Goal: Transaction & Acquisition: Purchase product/service

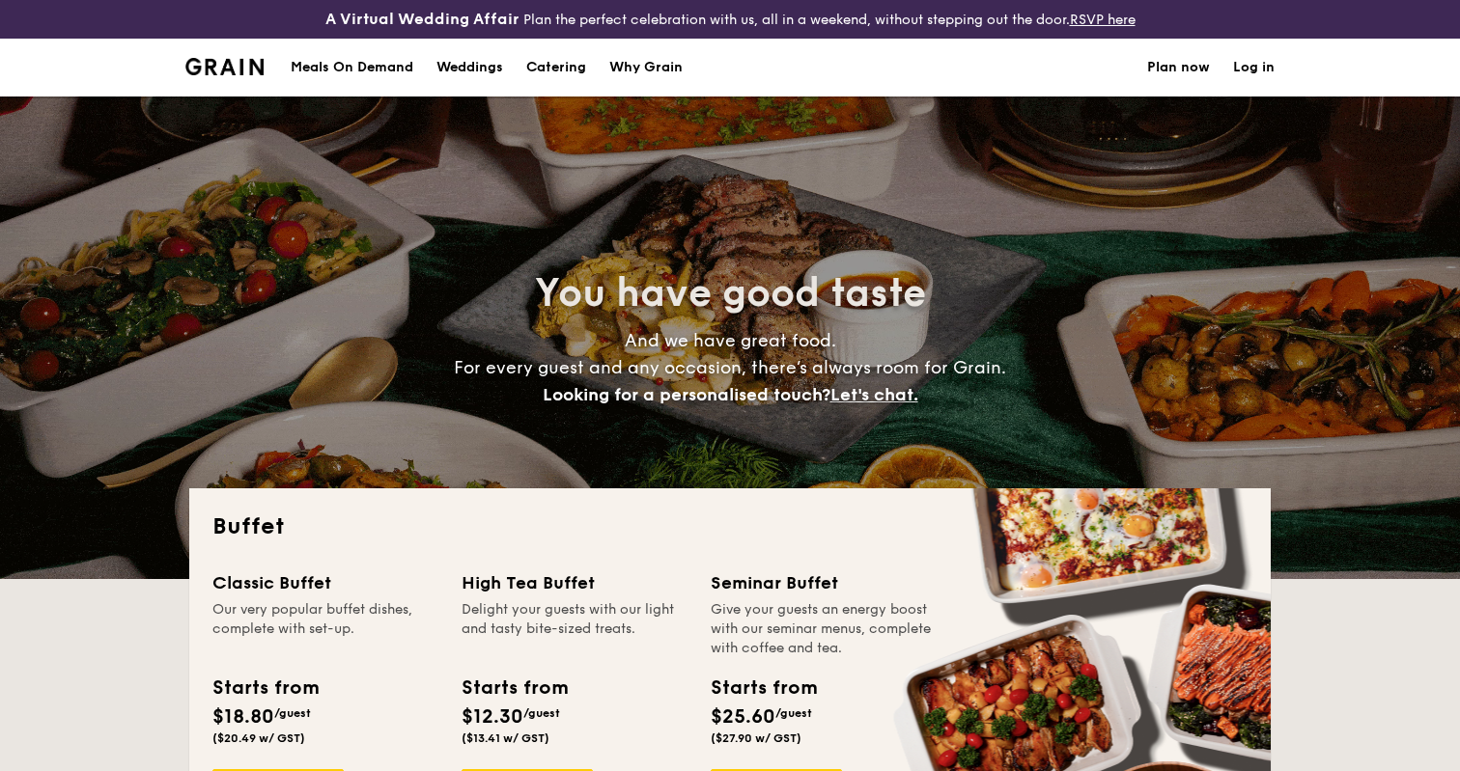
select select
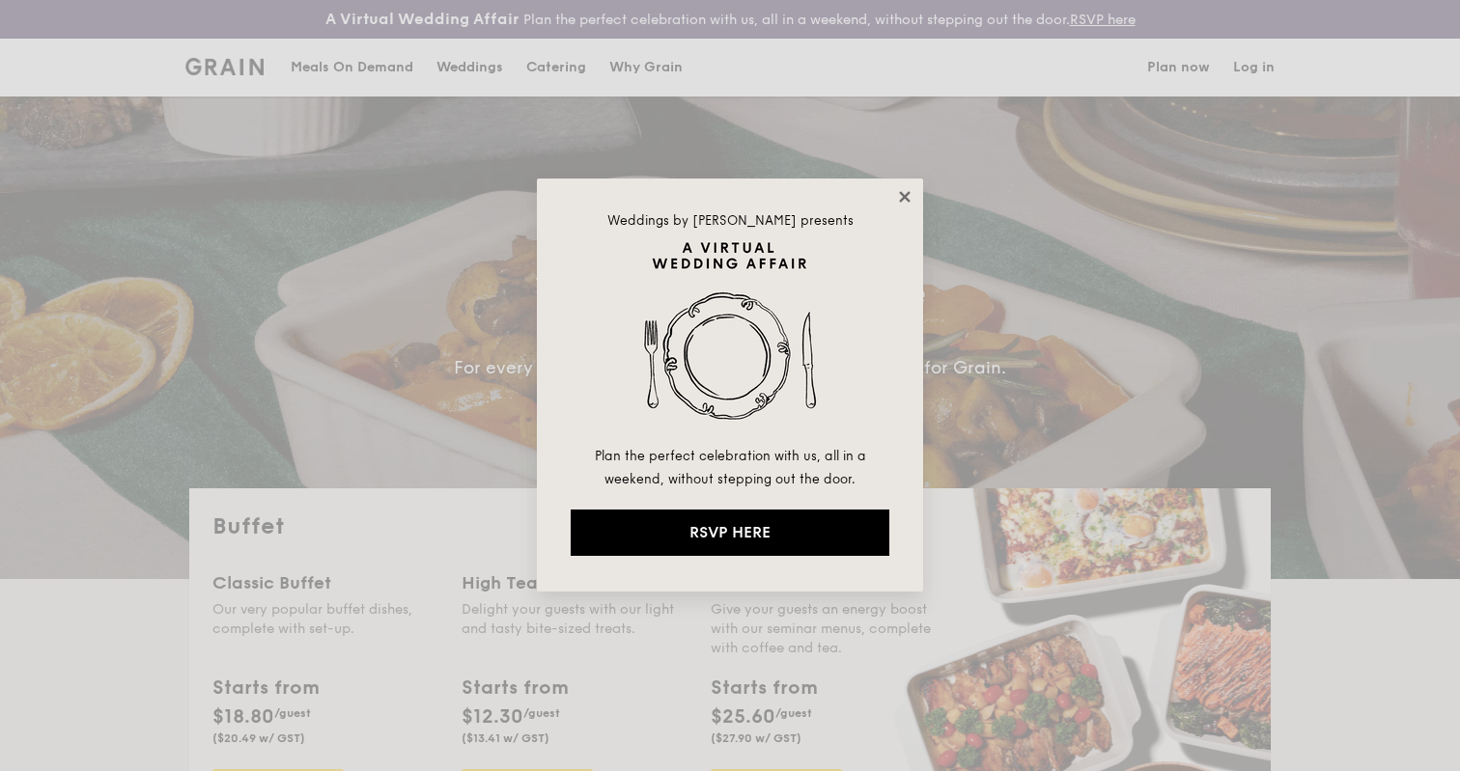
click at [907, 197] on icon at bounding box center [904, 196] width 11 height 11
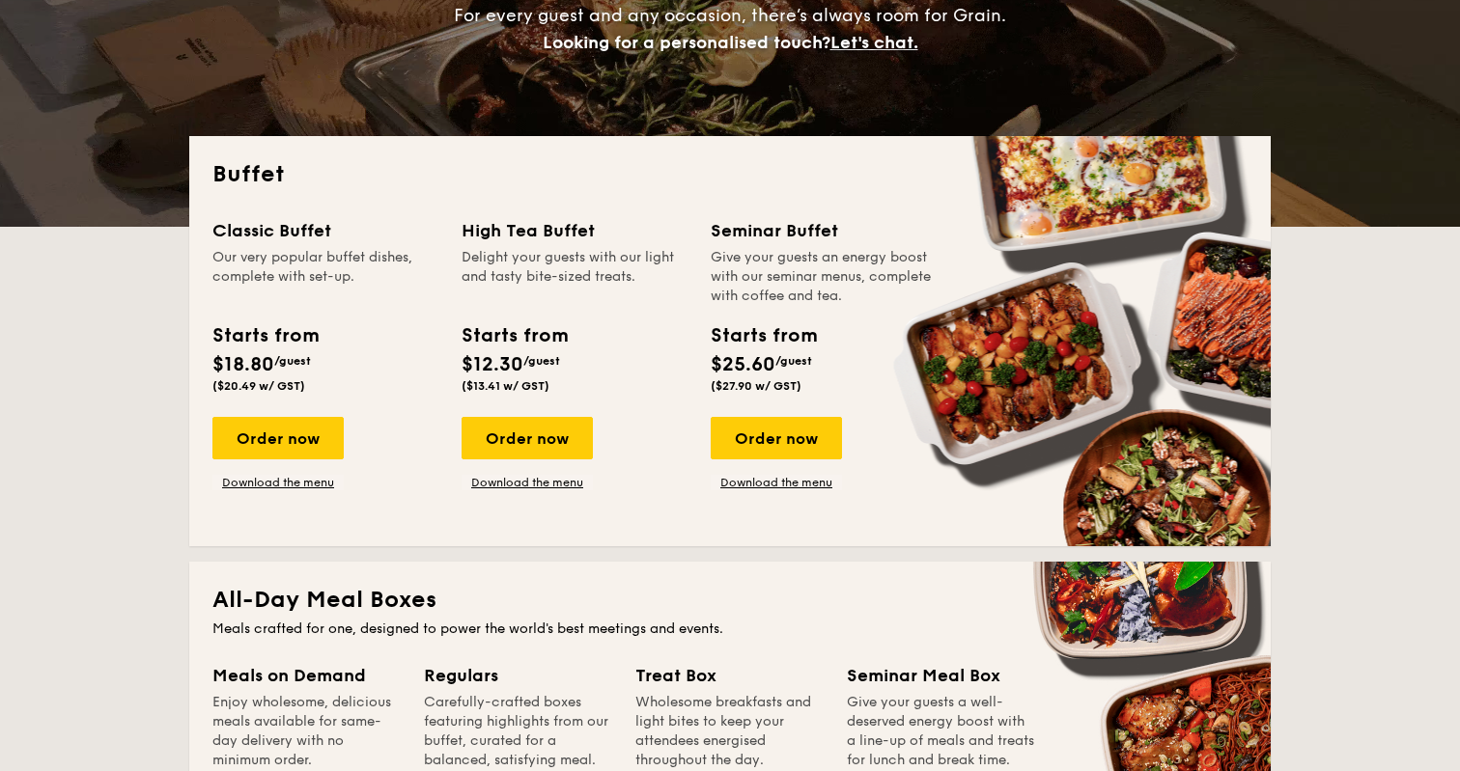
scroll to position [355, 0]
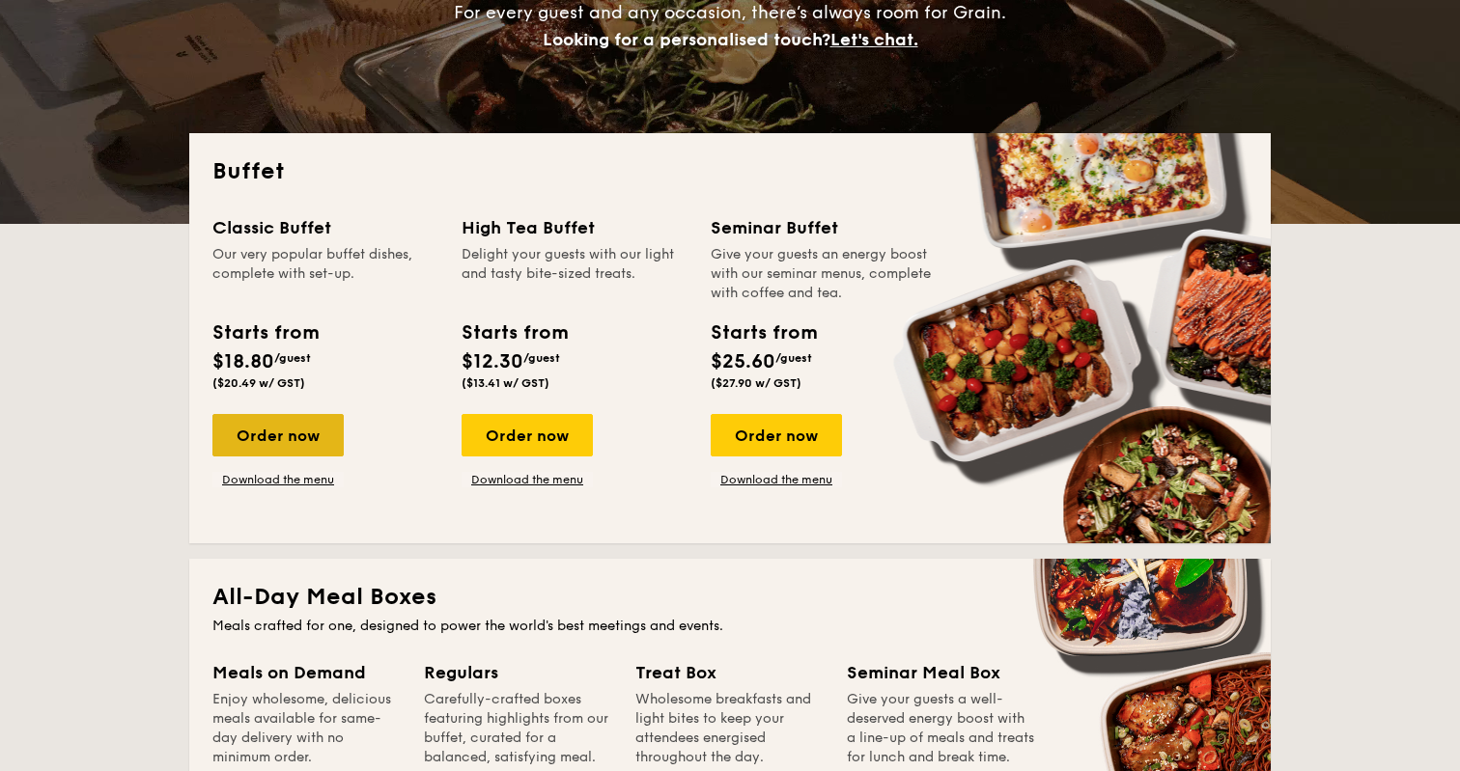
click at [311, 440] on div "Order now" at bounding box center [277, 435] width 131 height 42
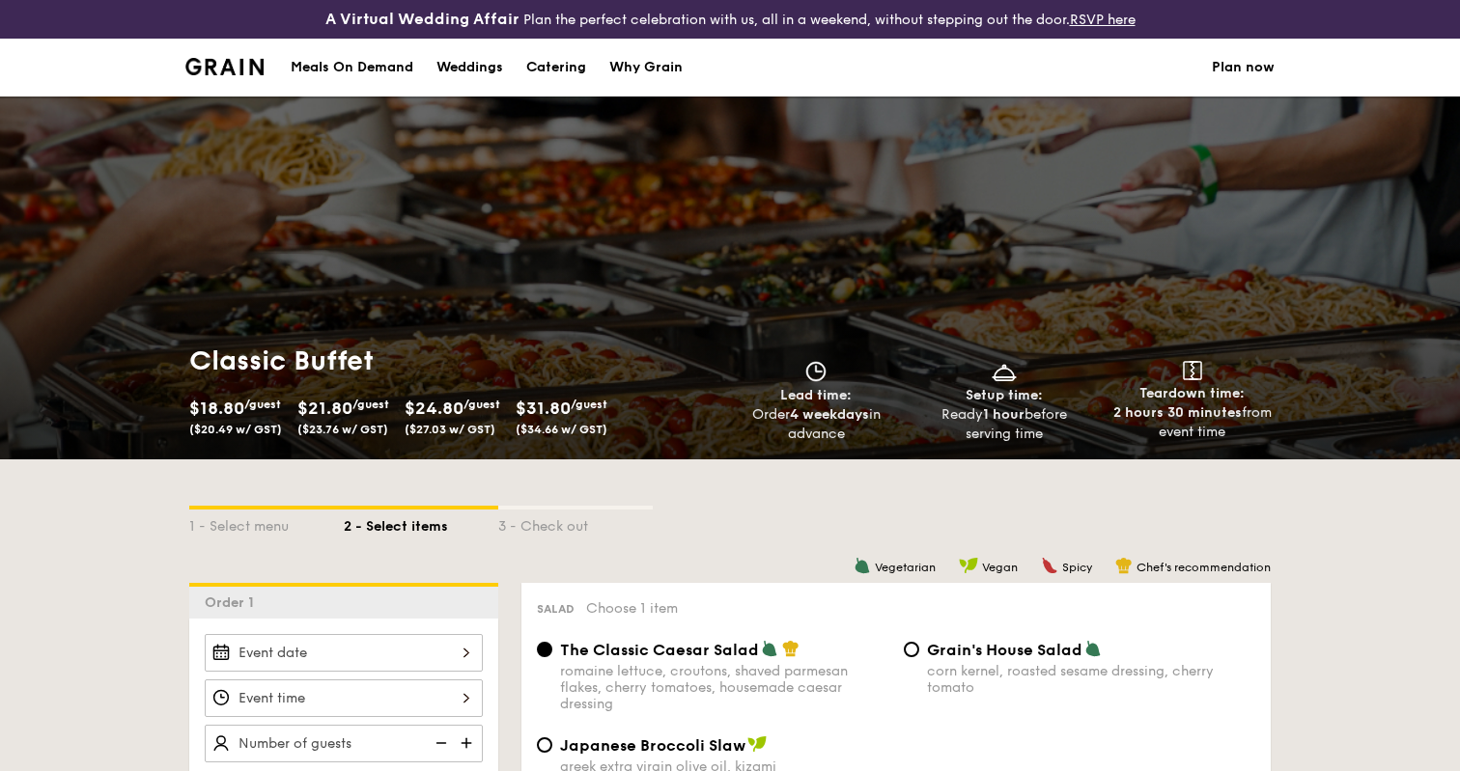
select select
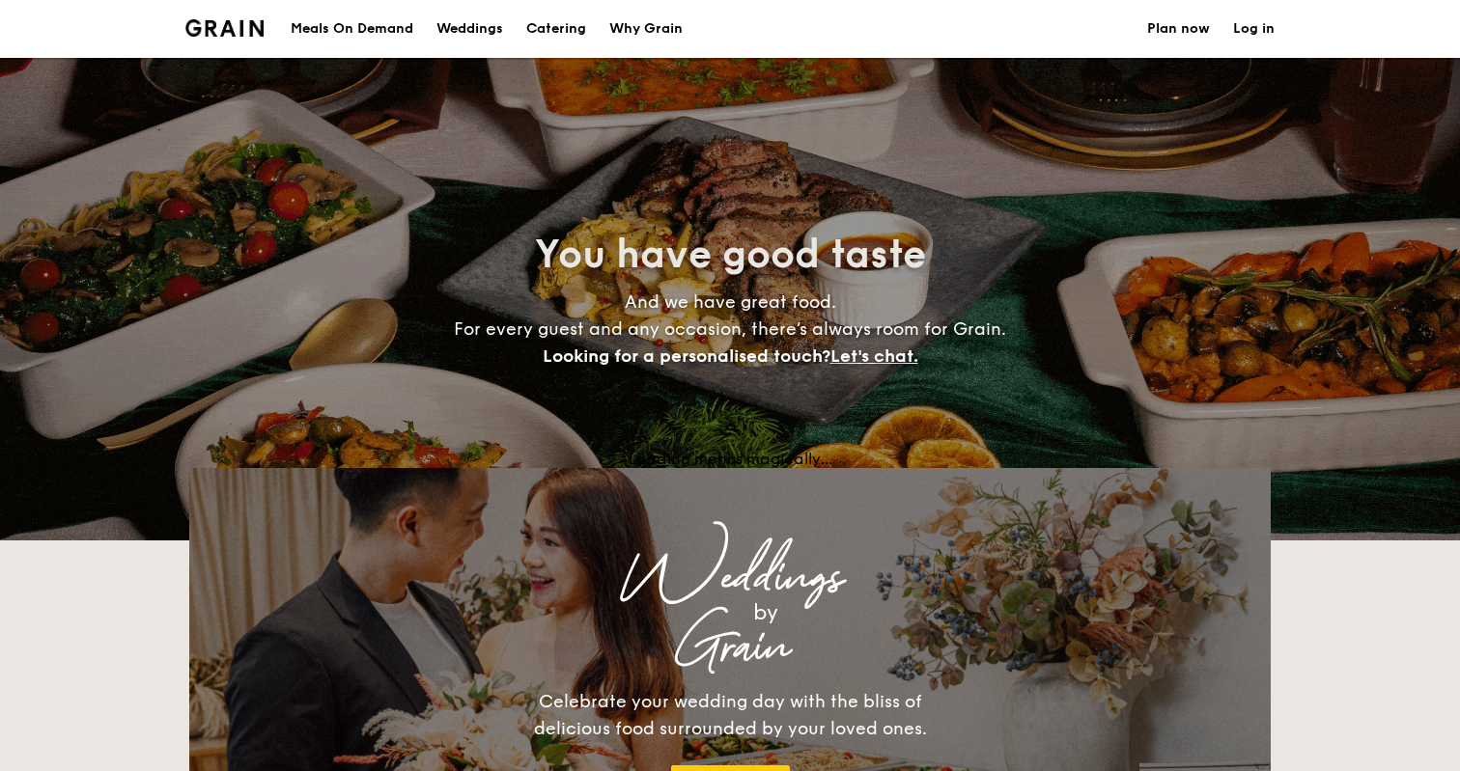
scroll to position [394, 0]
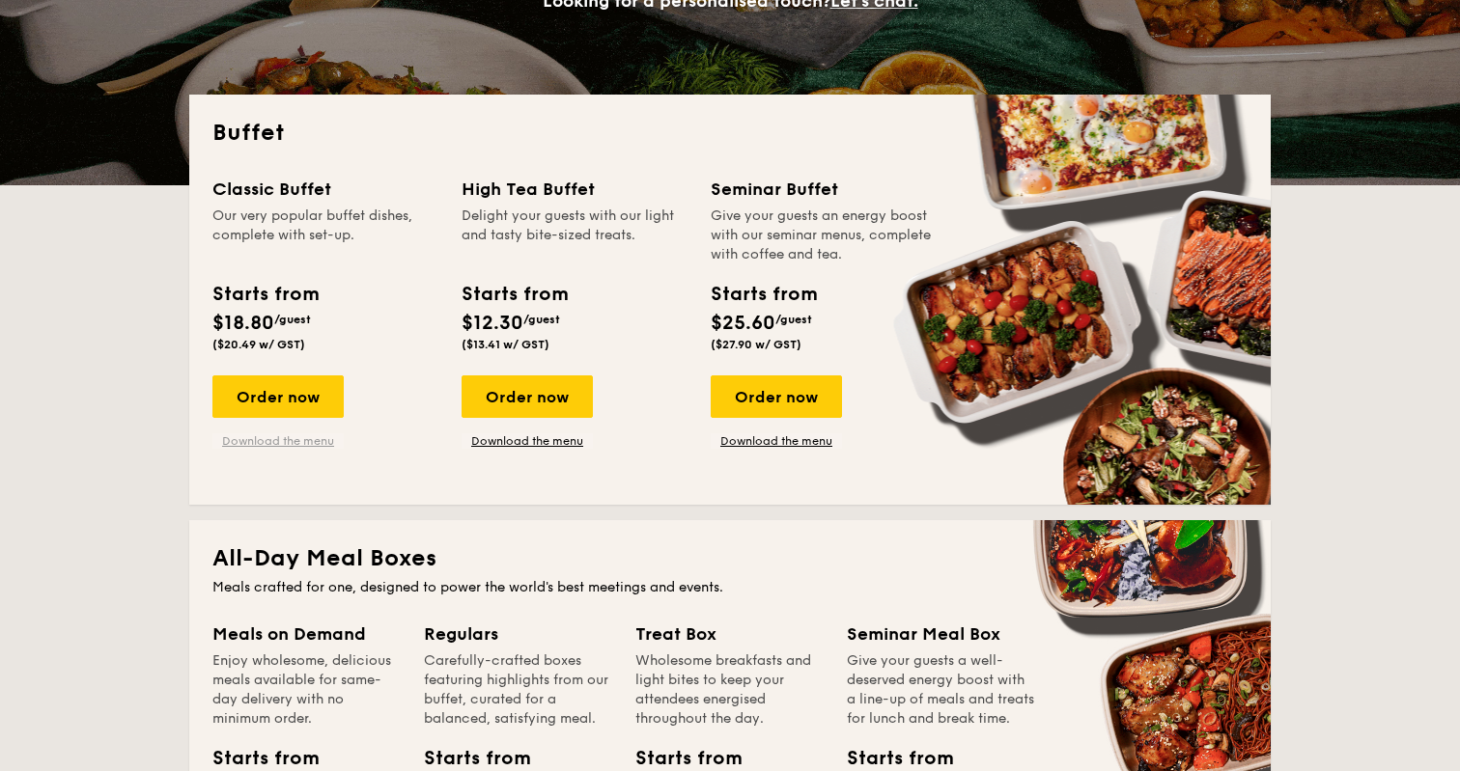
click at [305, 442] on link "Download the menu" at bounding box center [277, 441] width 131 height 15
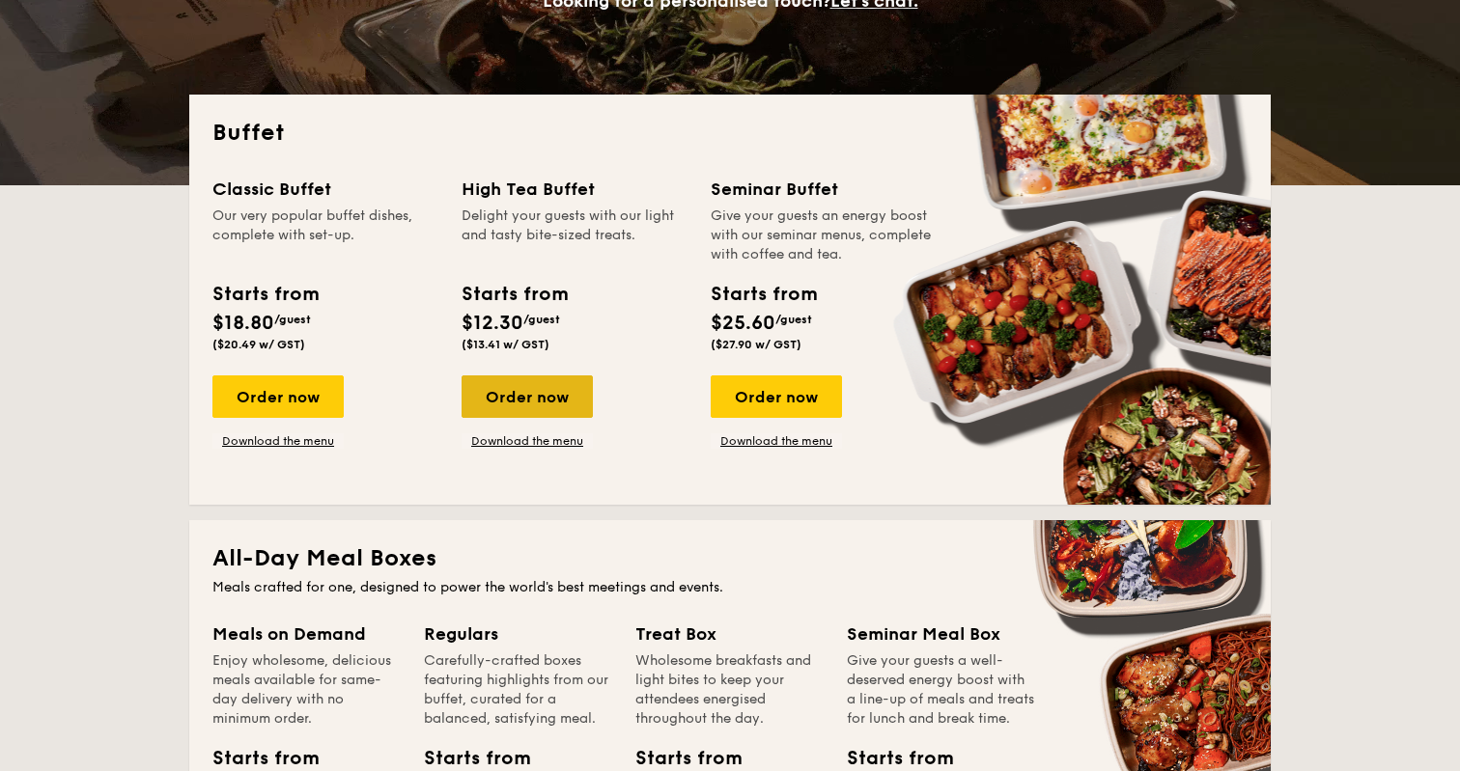
click at [546, 379] on div "Order now" at bounding box center [526, 397] width 131 height 42
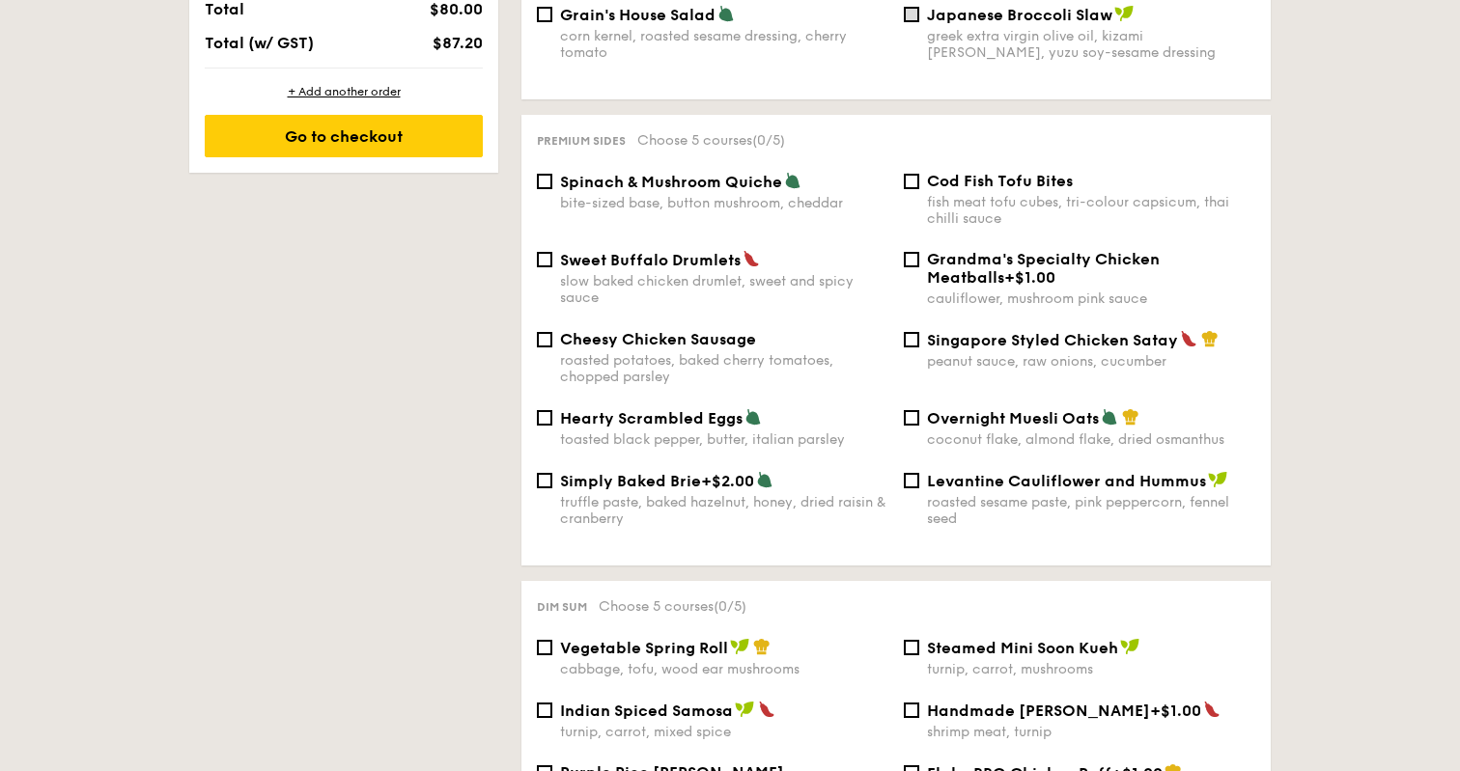
scroll to position [1219, 0]
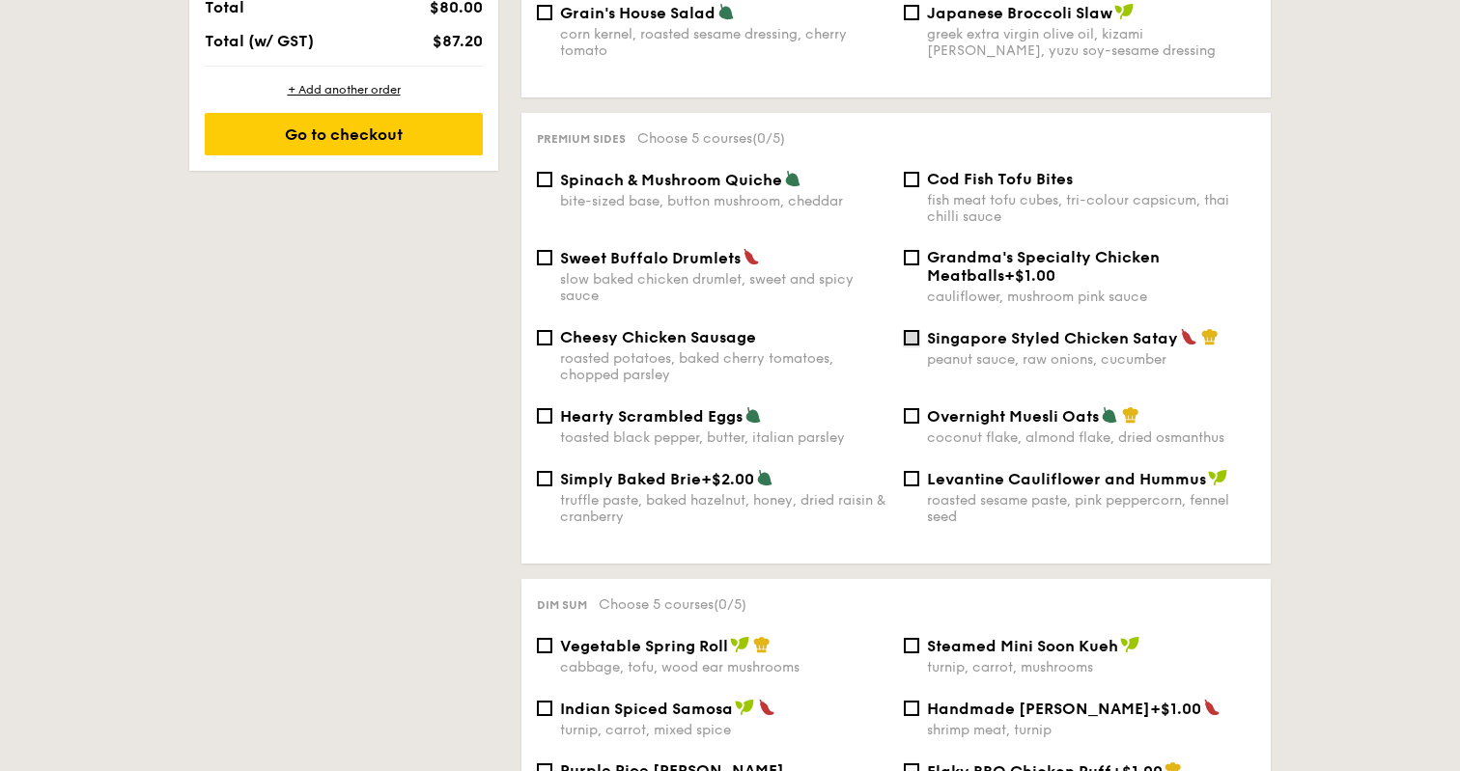
click at [916, 333] on input "Singapore Styled Chicken Satay peanut sauce, raw onions, cucumber" at bounding box center [911, 337] width 15 height 15
checkbox input "true"
click at [540, 250] on input "Sweet Buffalo Drumlets slow baked chicken drumlet, sweet and spicy sauce" at bounding box center [544, 257] width 15 height 15
checkbox input "true"
click at [910, 172] on input "Cod Fish Tofu Bites fish meat tofu cubes, tri-colour capsicum, thai chilli sauce" at bounding box center [911, 179] width 15 height 15
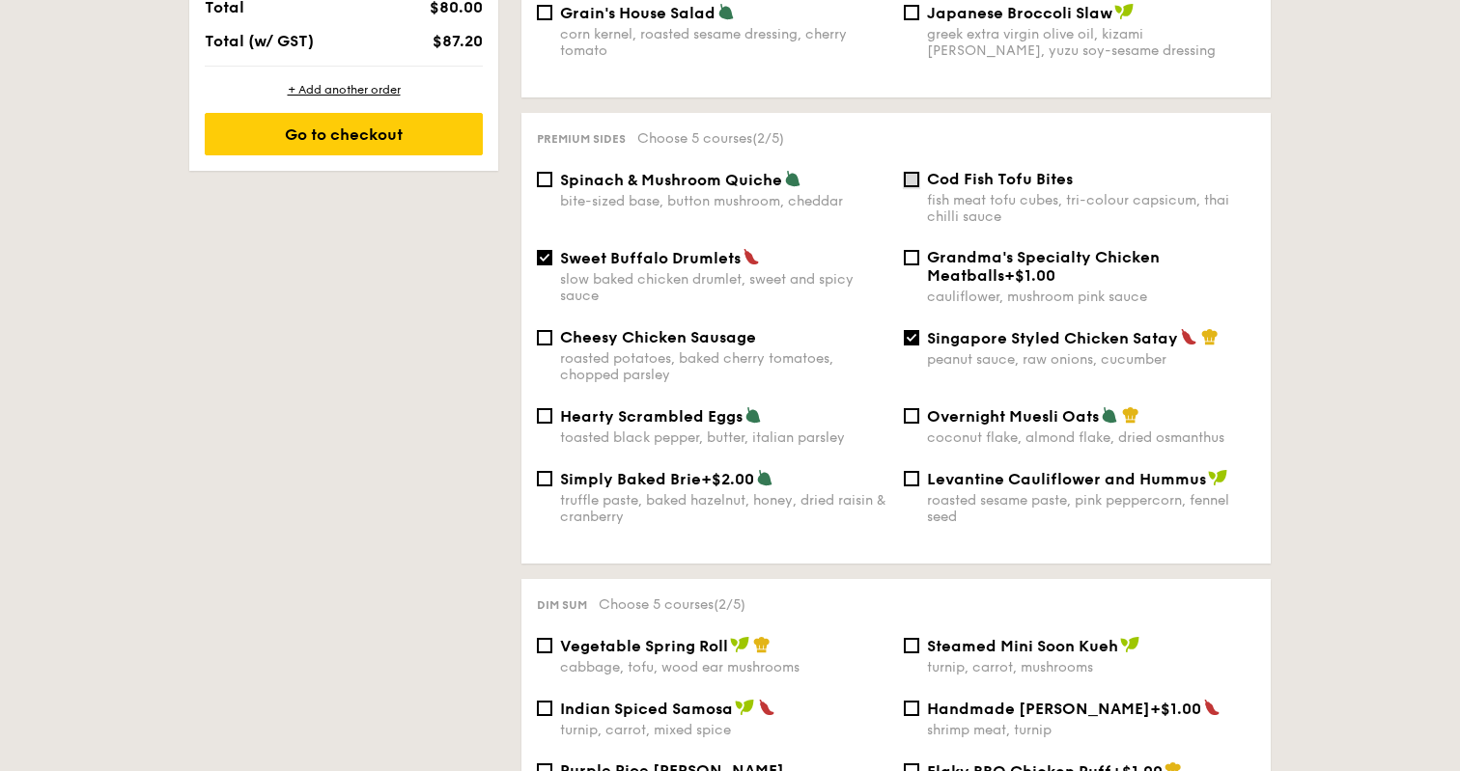
checkbox input "true"
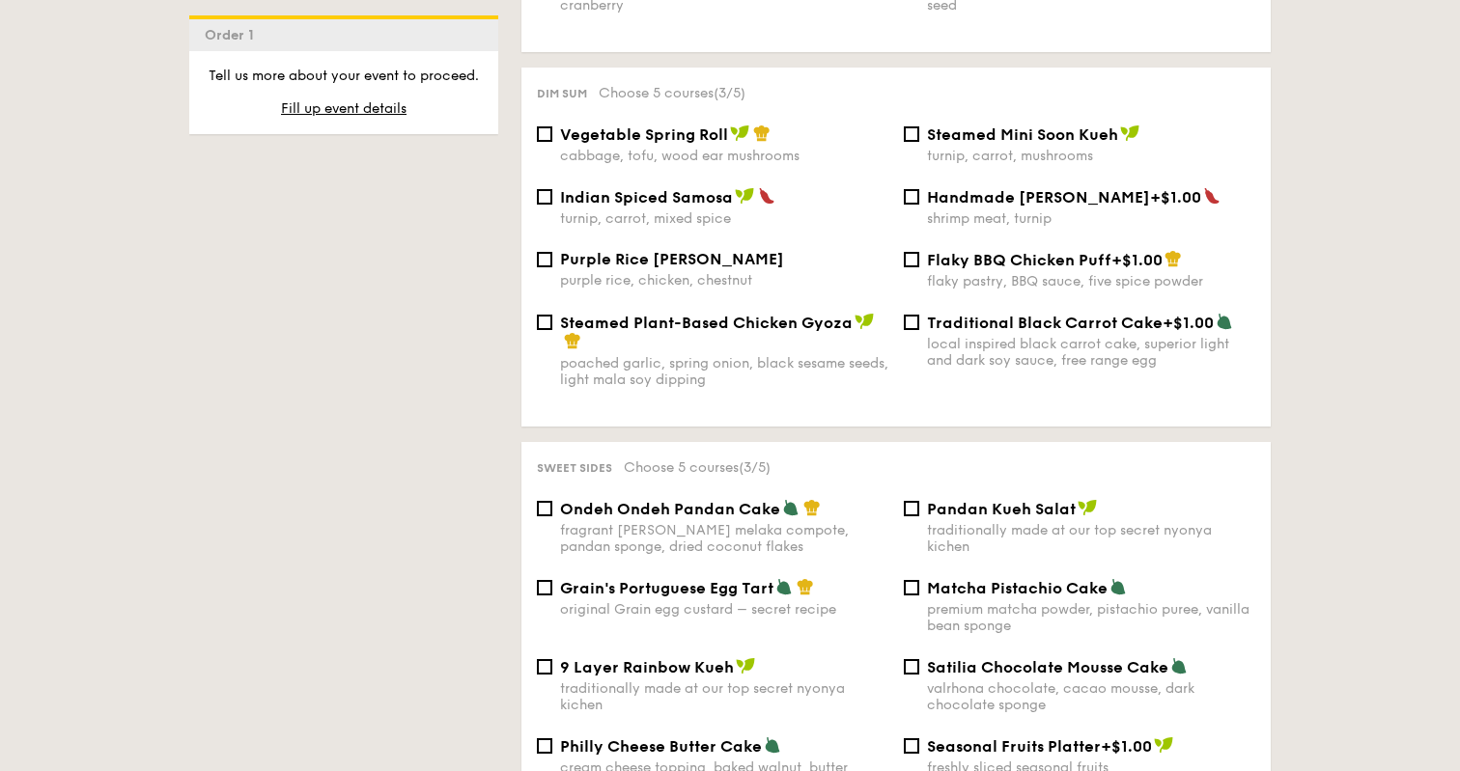
scroll to position [1732, 0]
click at [548, 128] on input "Vegetable Spring Roll cabbage, tofu, wood ear mushrooms" at bounding box center [544, 133] width 15 height 15
checkbox input "false"
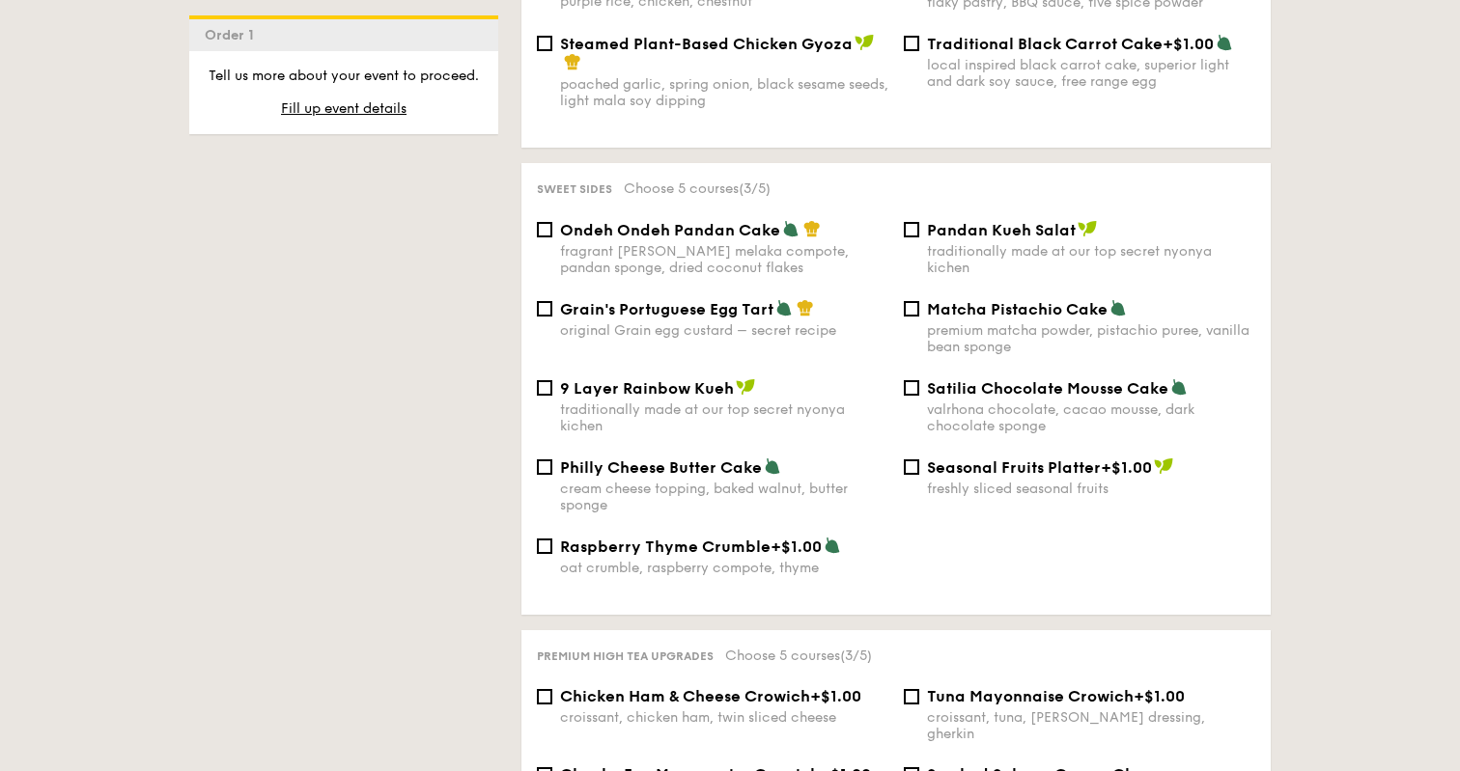
scroll to position [1993, 0]
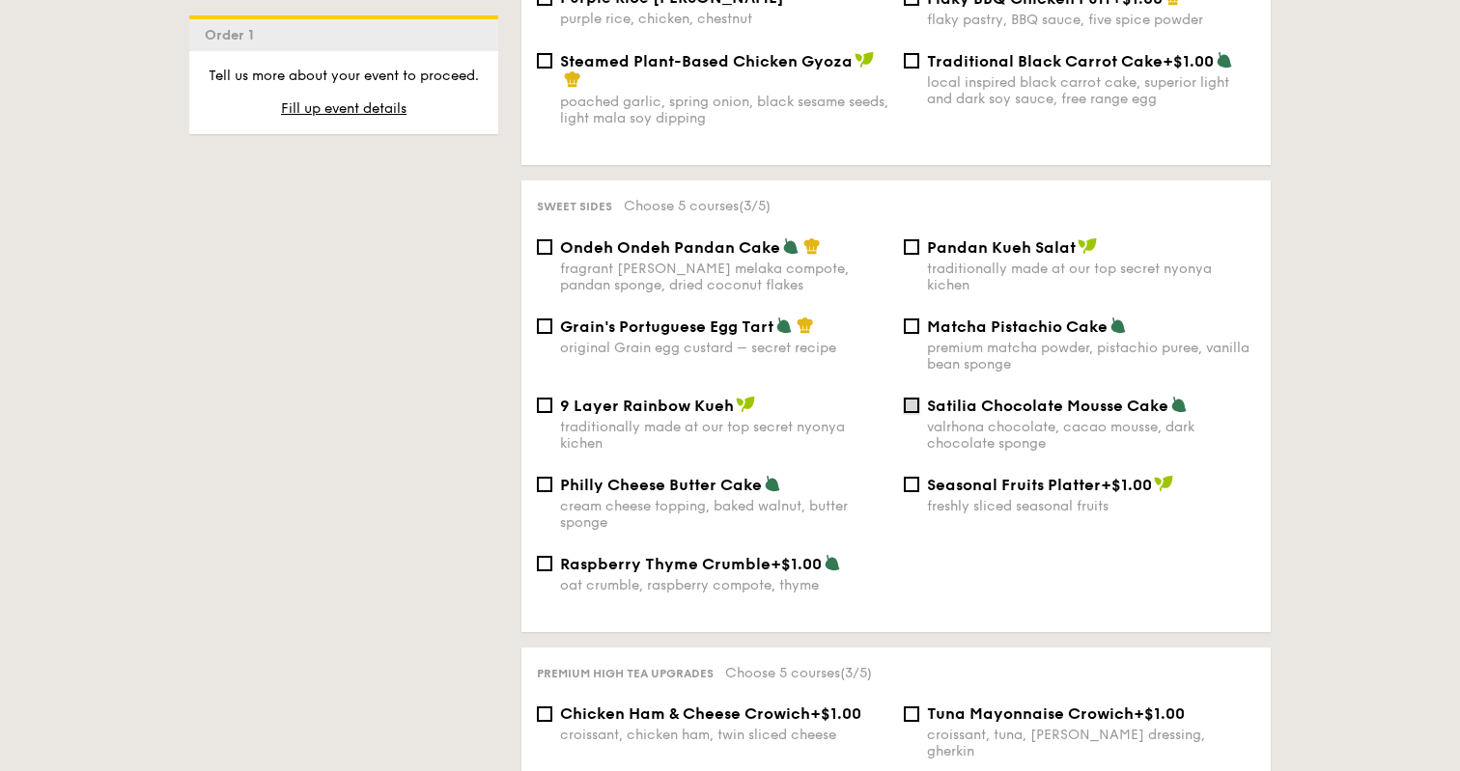
click at [914, 410] on input "Satilia Chocolate Mousse Cake valrhona chocolate, cacao mousse, dark chocolate …" at bounding box center [911, 405] width 15 height 15
checkbox input "true"
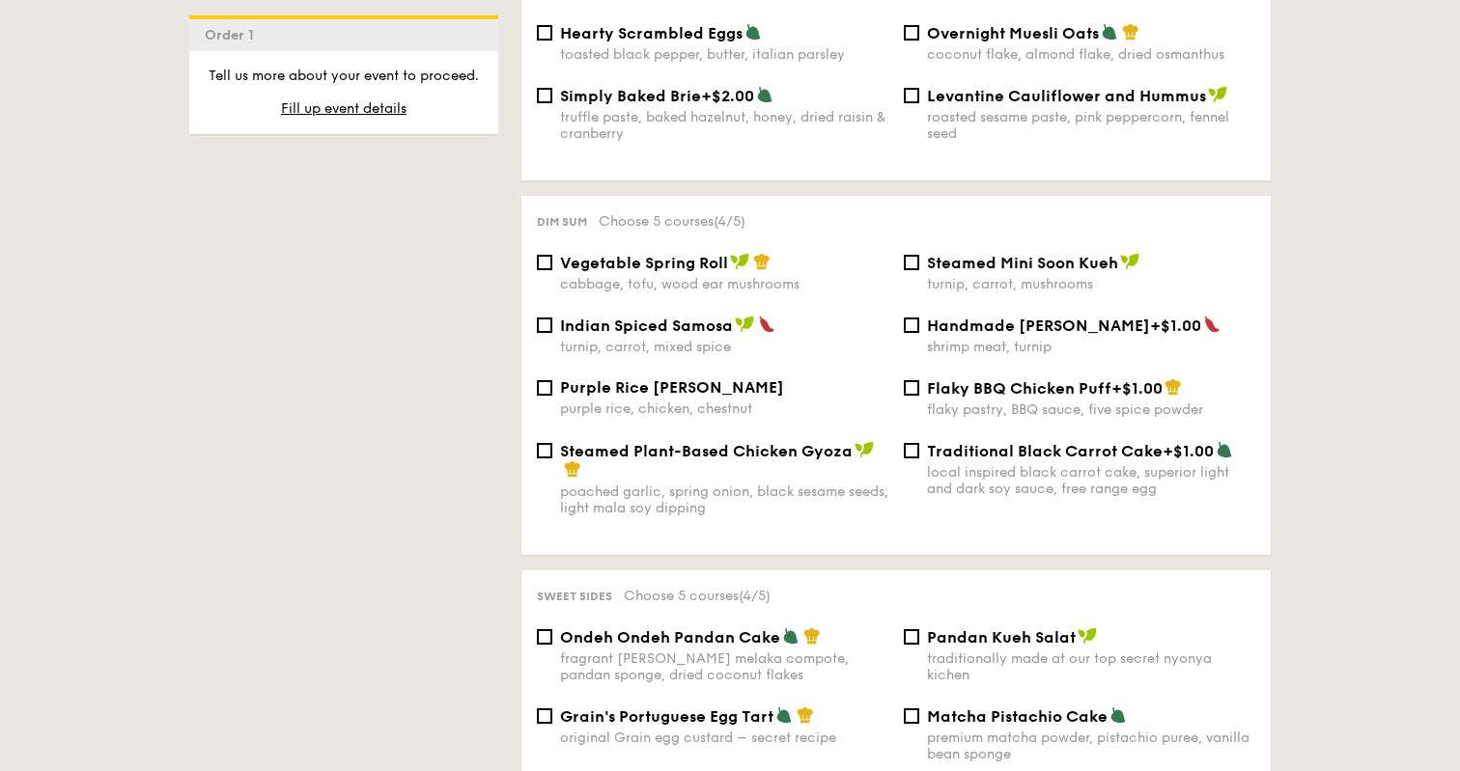
scroll to position [1602, 0]
click at [545, 322] on input "Indian Spiced Samosa turnip, carrot, mixed spice" at bounding box center [544, 326] width 15 height 15
click at [546, 320] on input "Indian Spiced Samosa turnip, carrot, mixed spice" at bounding box center [544, 326] width 15 height 15
checkbox input "false"
click at [545, 261] on input "Vegetable Spring Roll cabbage, tofu, wood ear mushrooms" at bounding box center [544, 263] width 15 height 15
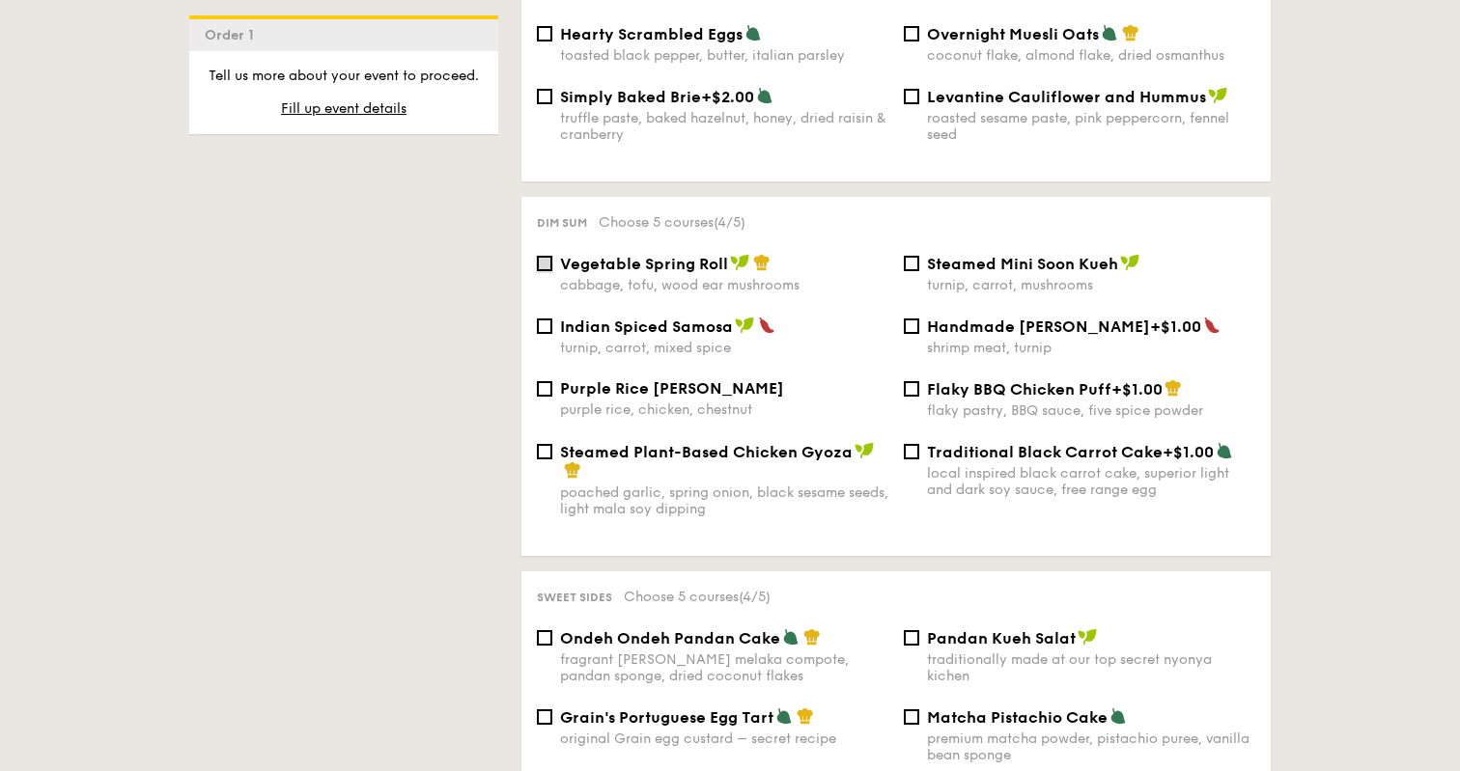
checkbox input "true"
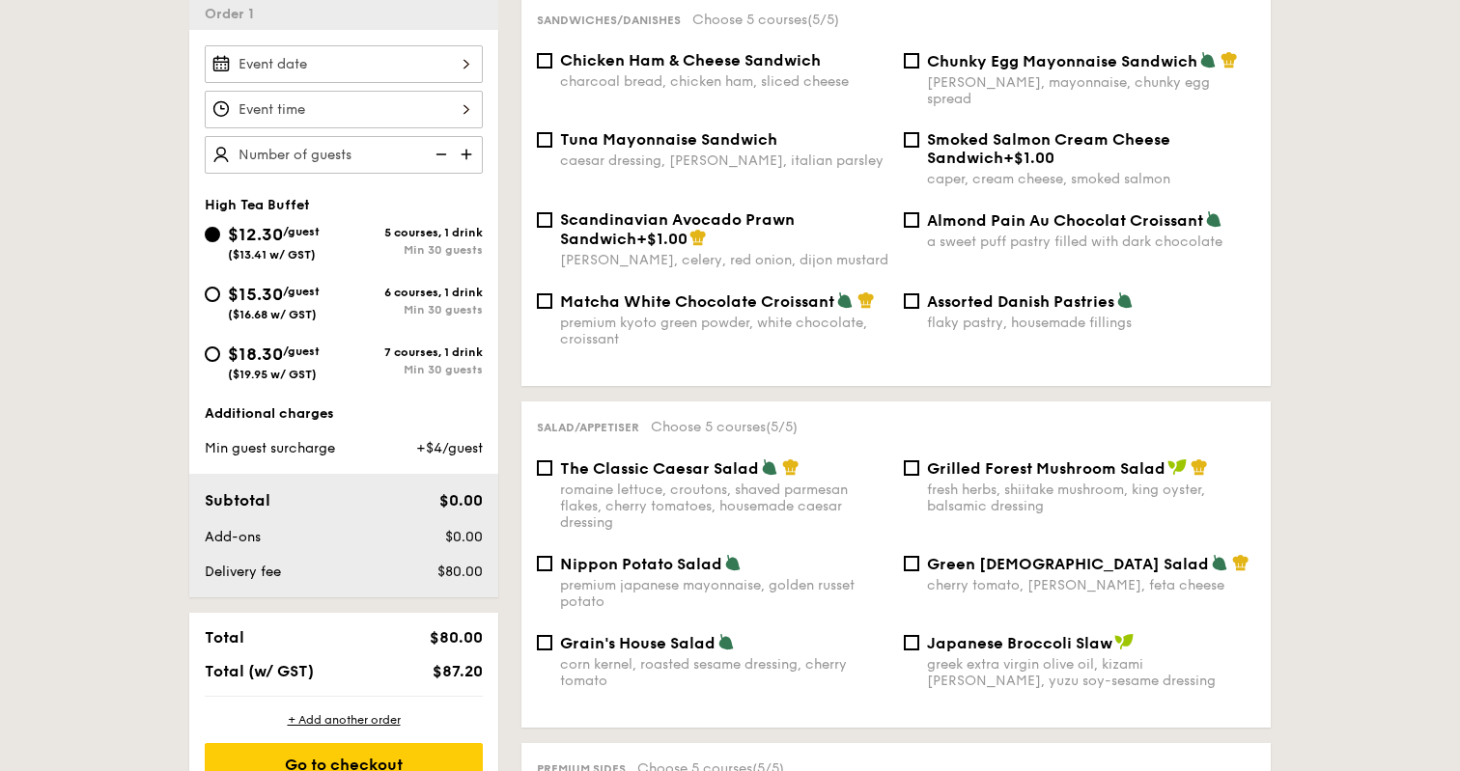
scroll to position [590, 0]
click at [468, 153] on img at bounding box center [468, 153] width 29 height 37
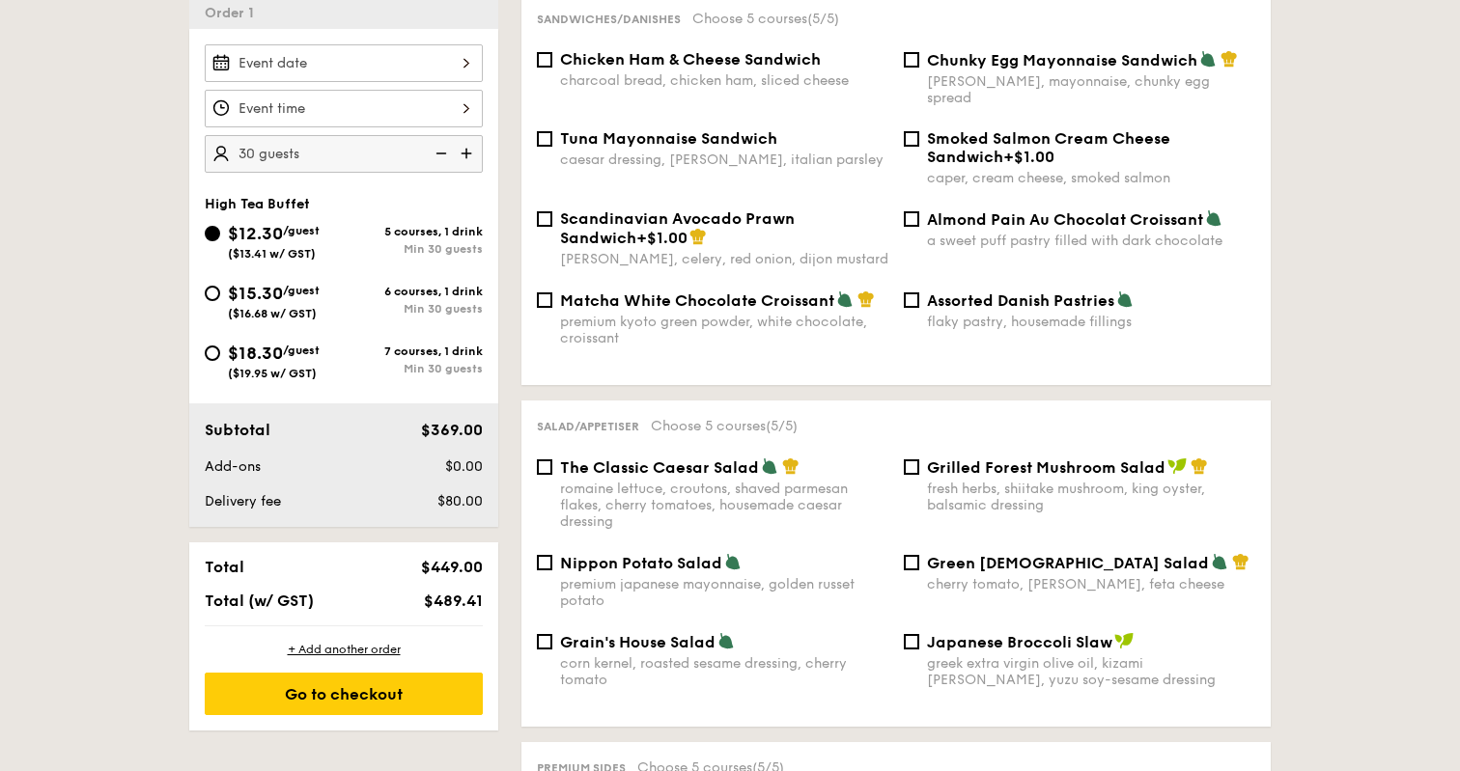
click at [468, 153] on img at bounding box center [468, 153] width 29 height 37
type input "35 guests"
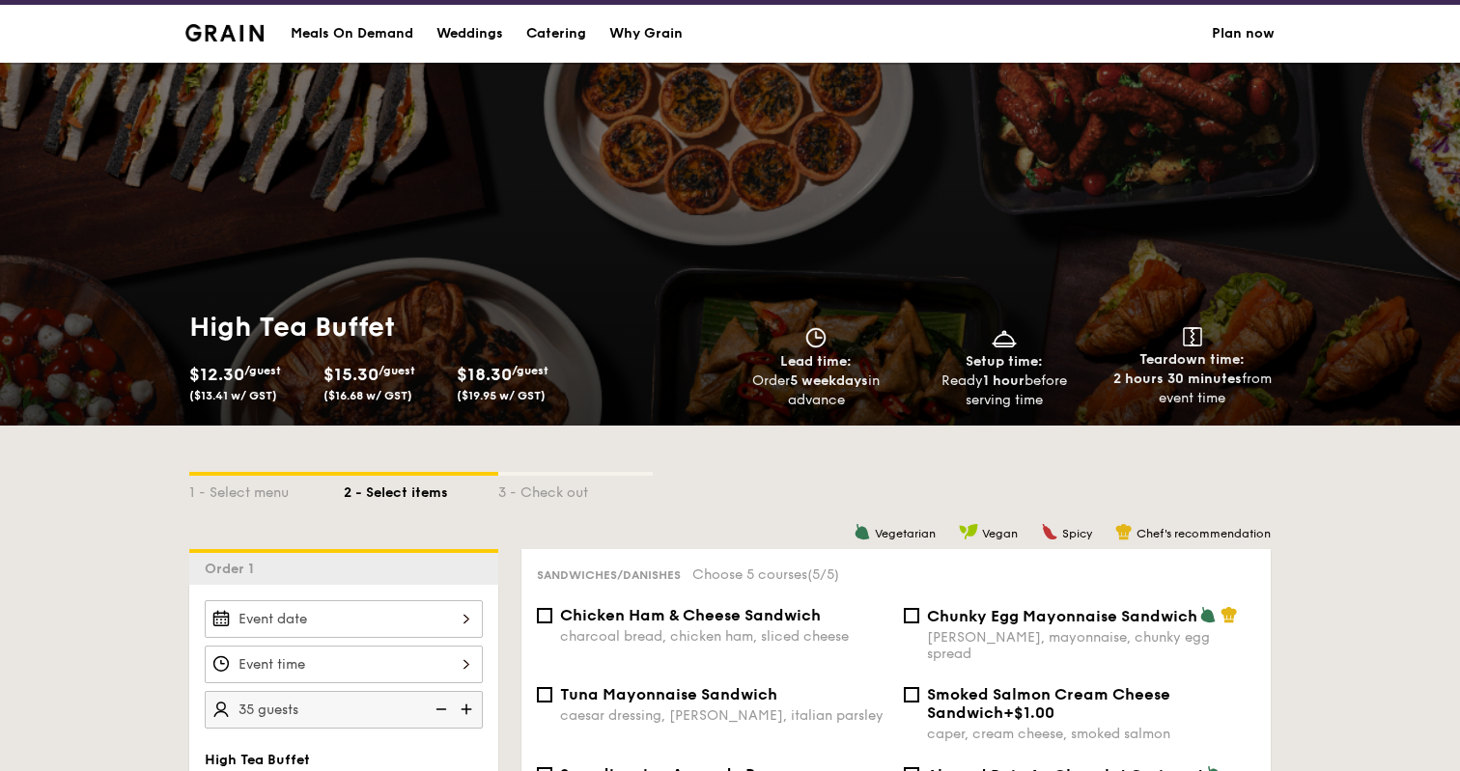
scroll to position [0, 0]
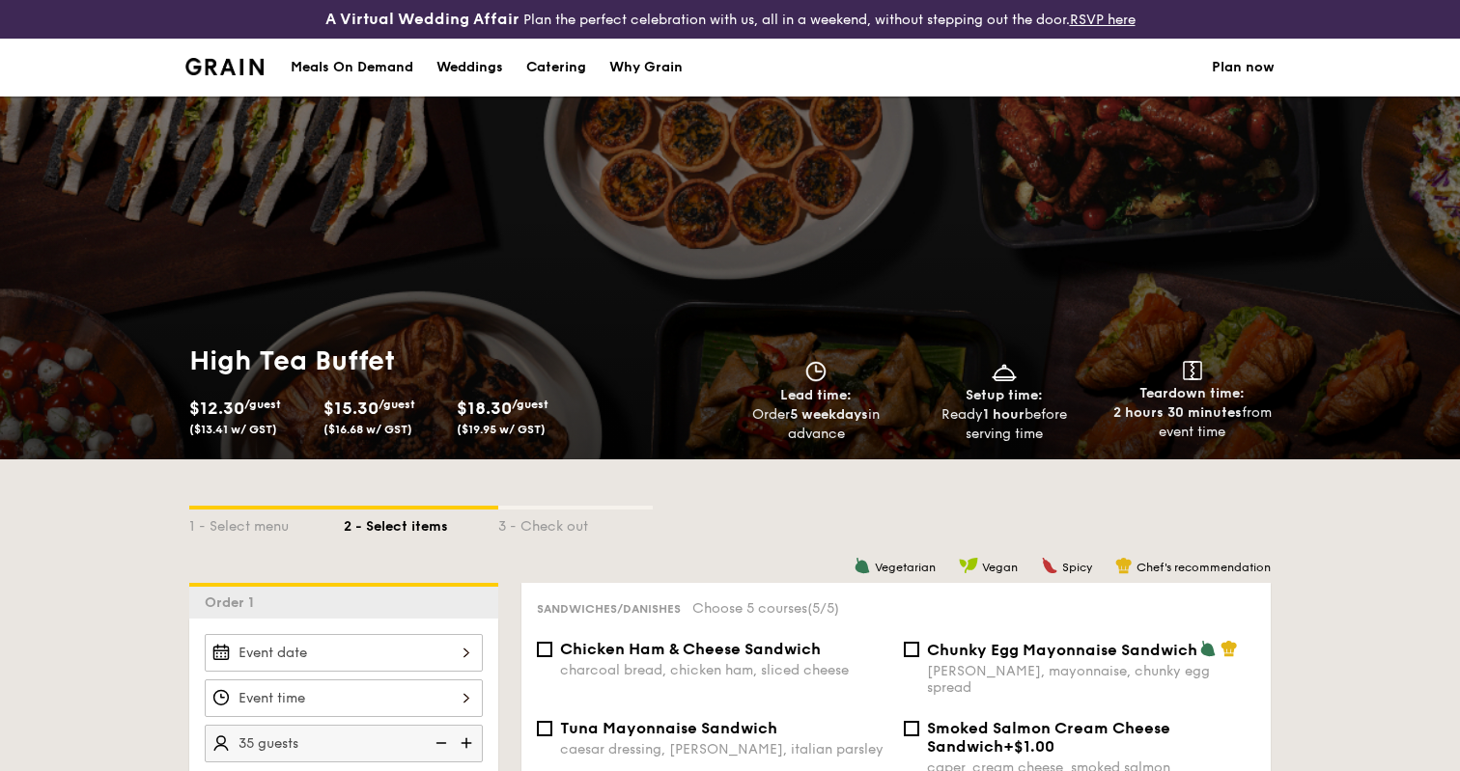
select select
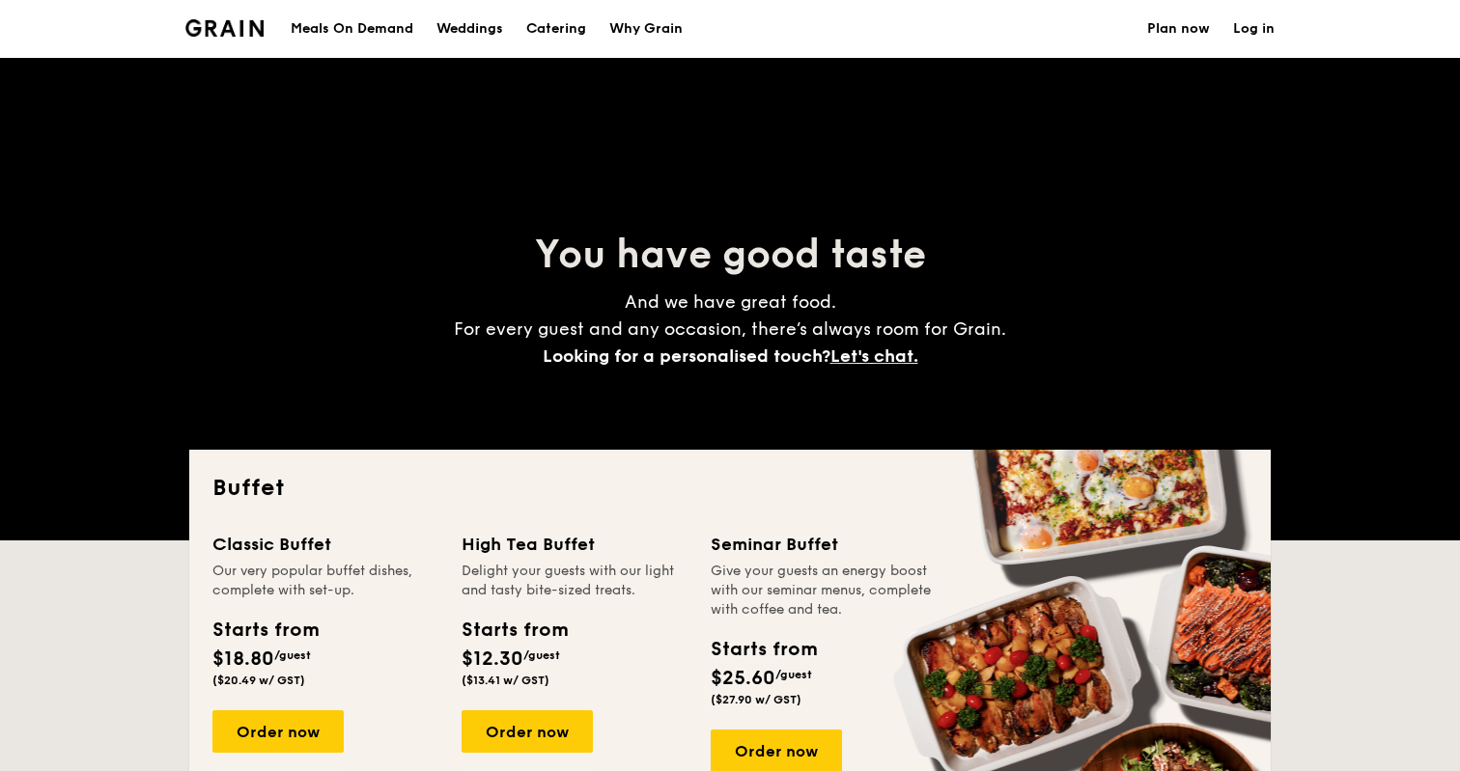
scroll to position [433, 0]
